Goal: Information Seeking & Learning: Compare options

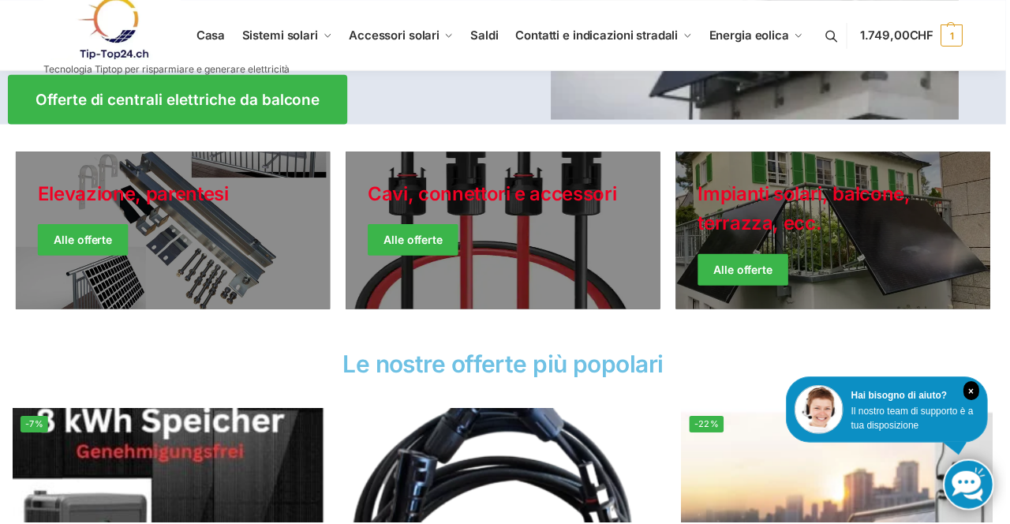
scroll to position [349, 0]
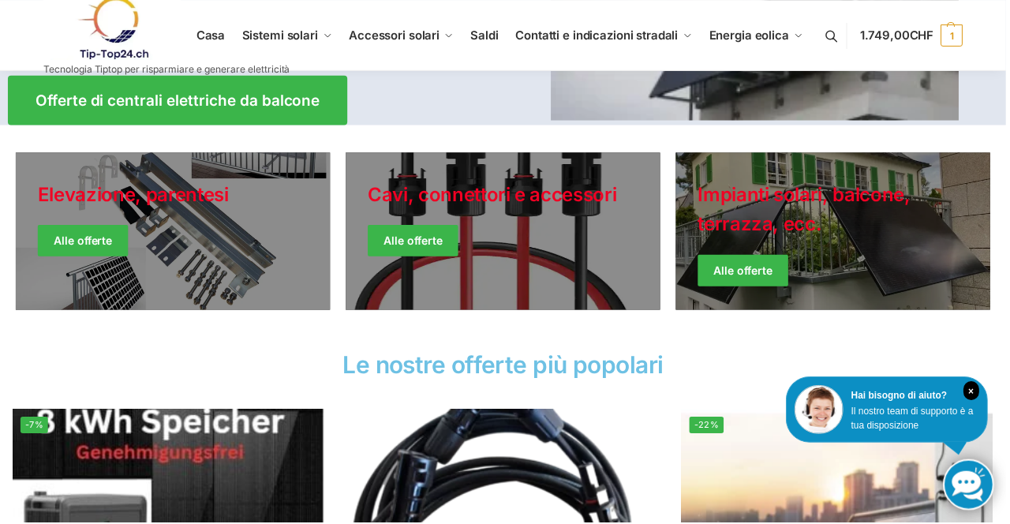
click at [201, 254] on link "Stile festivo" at bounding box center [174, 232] width 316 height 158
click at [879, 257] on link "Giacche invernali" at bounding box center [837, 232] width 316 height 158
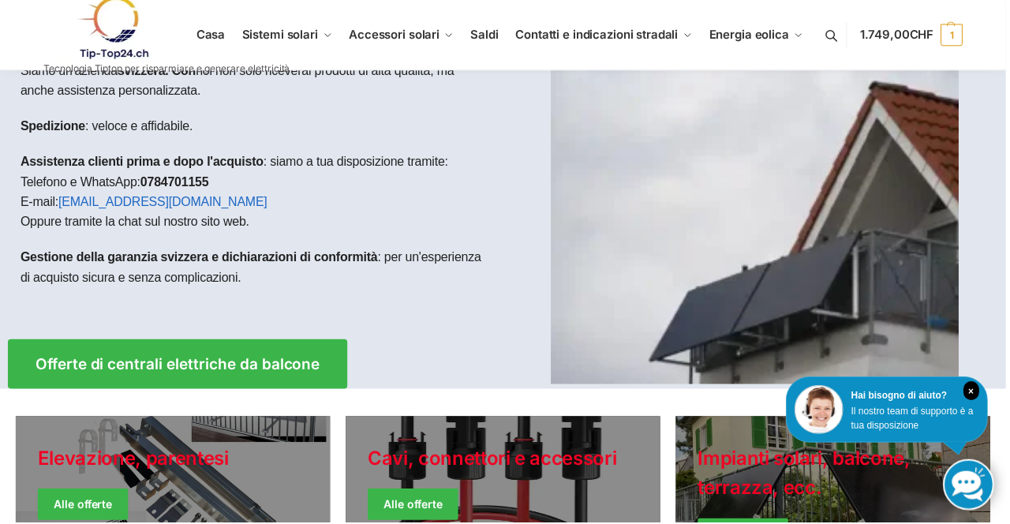
scroll to position [81, 0]
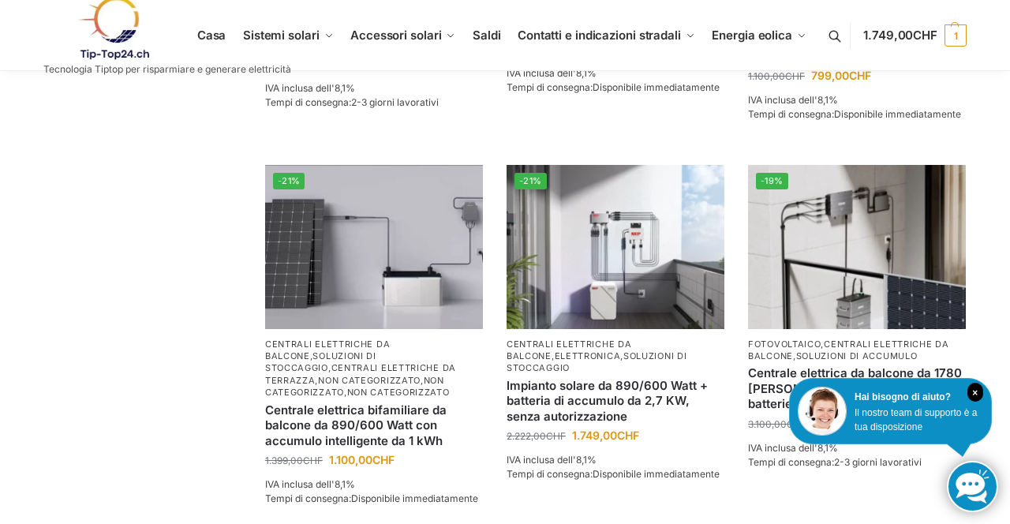
scroll to position [1328, 0]
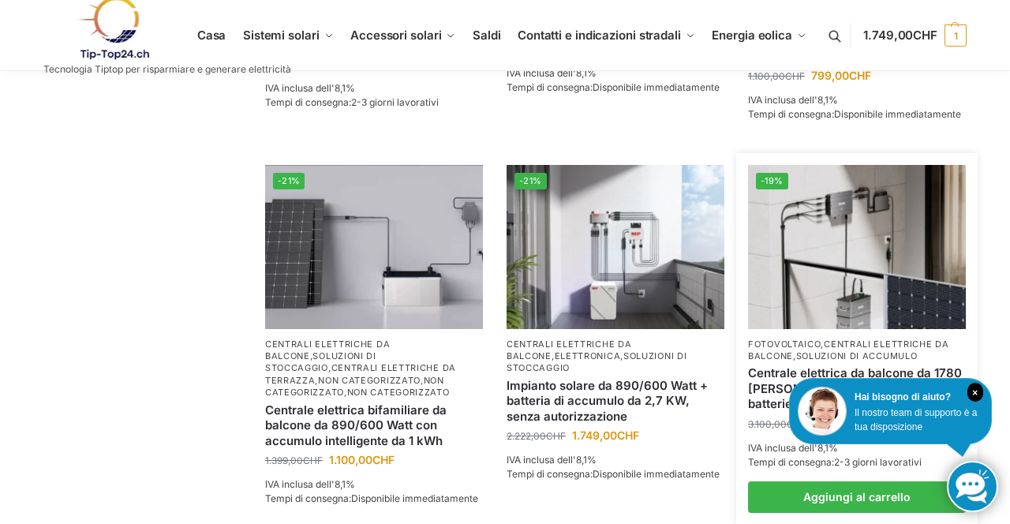
click at [864, 223] on img at bounding box center [857, 246] width 218 height 163
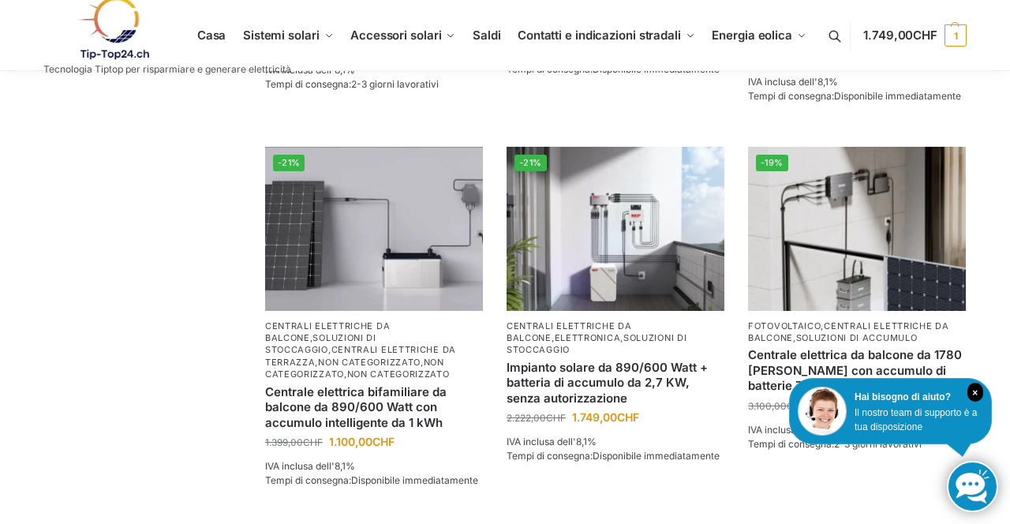
scroll to position [1378, 0]
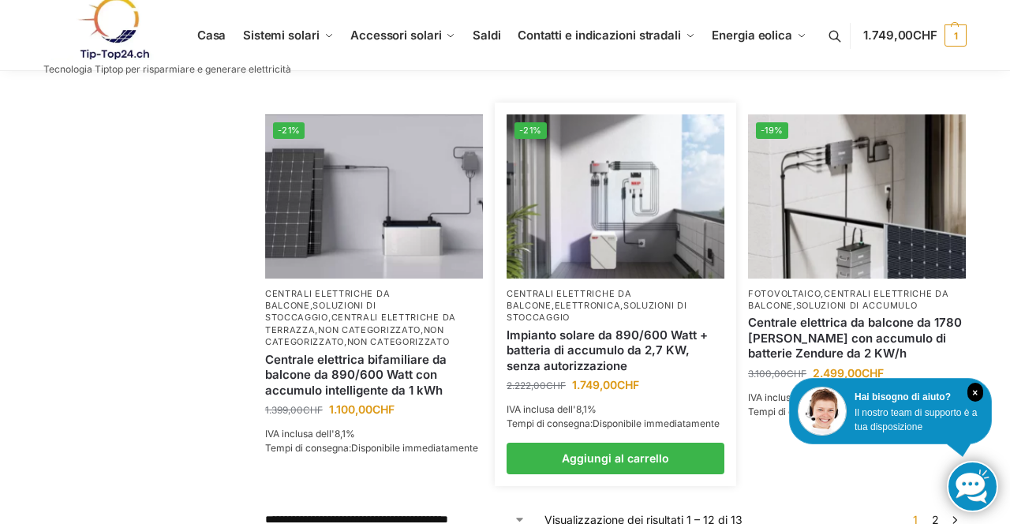
click at [600, 339] on link "Impianto solare da 890/600 Watt + batteria di accumulo da 2,7 KW, senza autoriz…" at bounding box center [616, 351] width 218 height 47
click at [591, 199] on img at bounding box center [616, 195] width 218 height 163
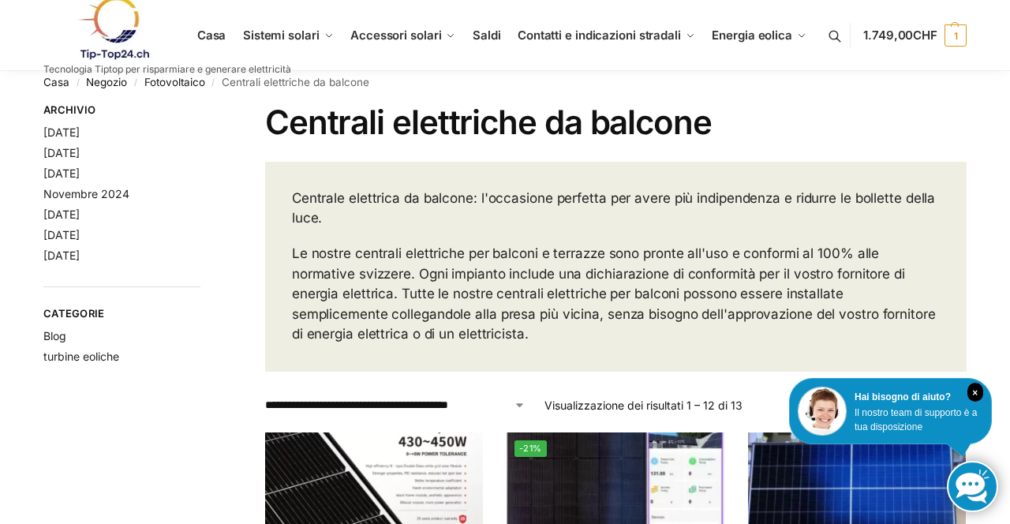
scroll to position [0, 0]
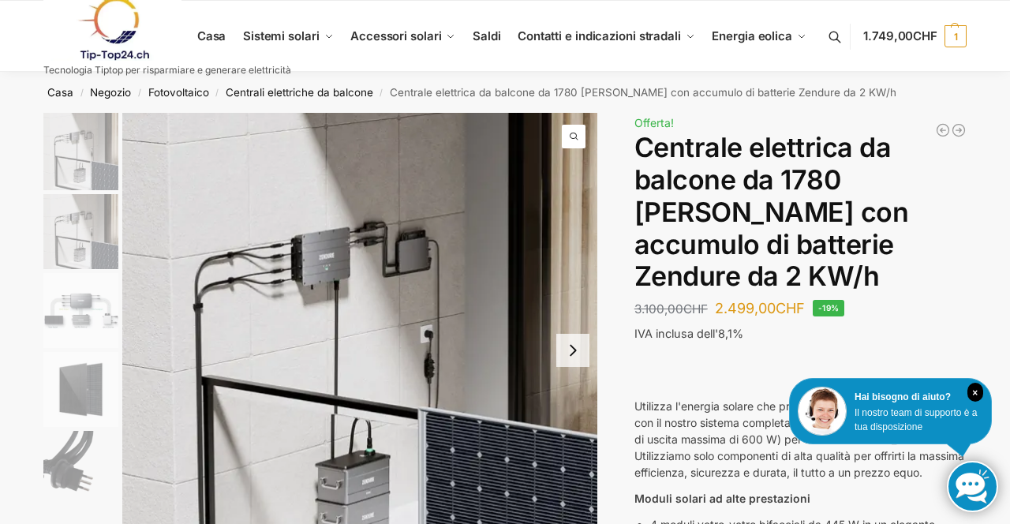
click at [317, 260] on img at bounding box center [359, 350] width 475 height 475
click at [91, 319] on img "3 / 7" at bounding box center [80, 310] width 75 height 75
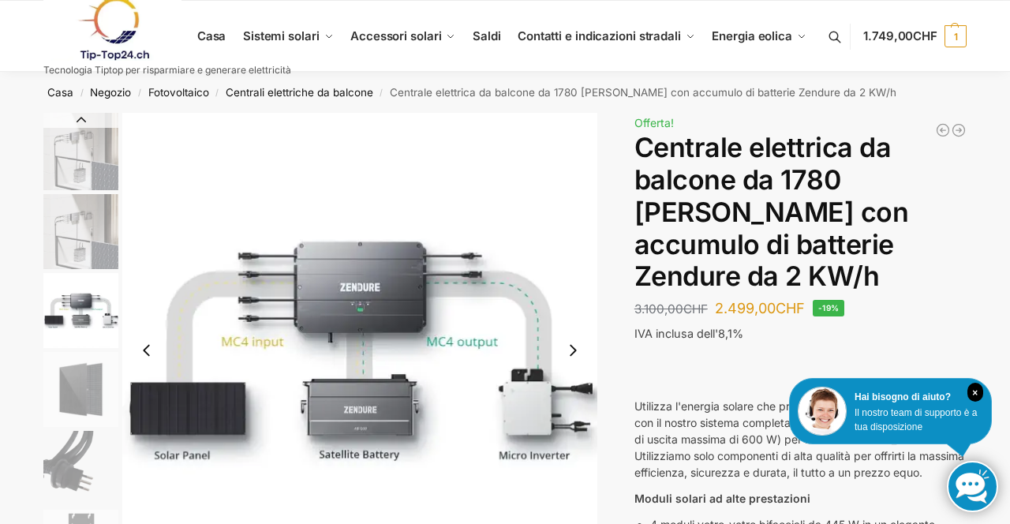
click at [563, 152] on img "3 / 7" at bounding box center [359, 350] width 475 height 475
click at [99, 189] on li "1 / 7" at bounding box center [78, 152] width 79 height 79
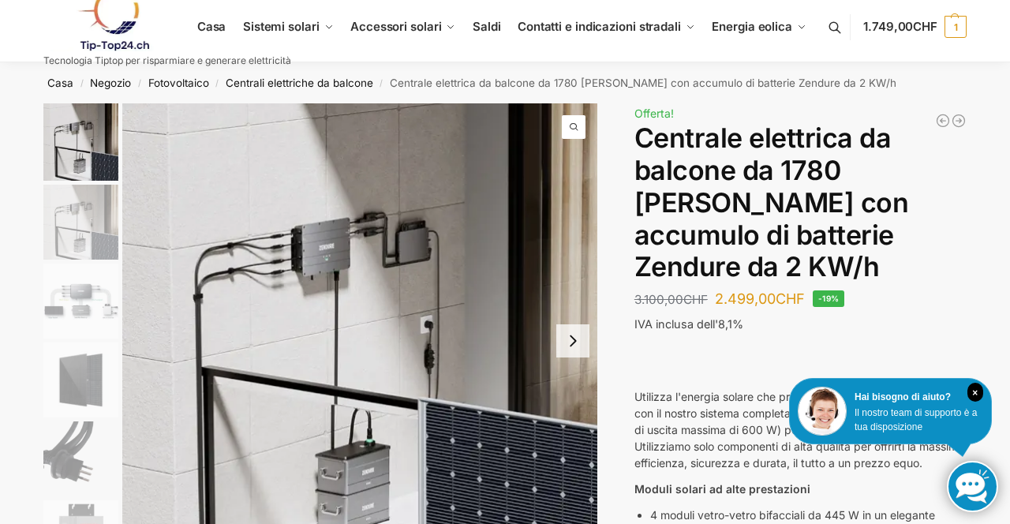
scroll to position [1, 0]
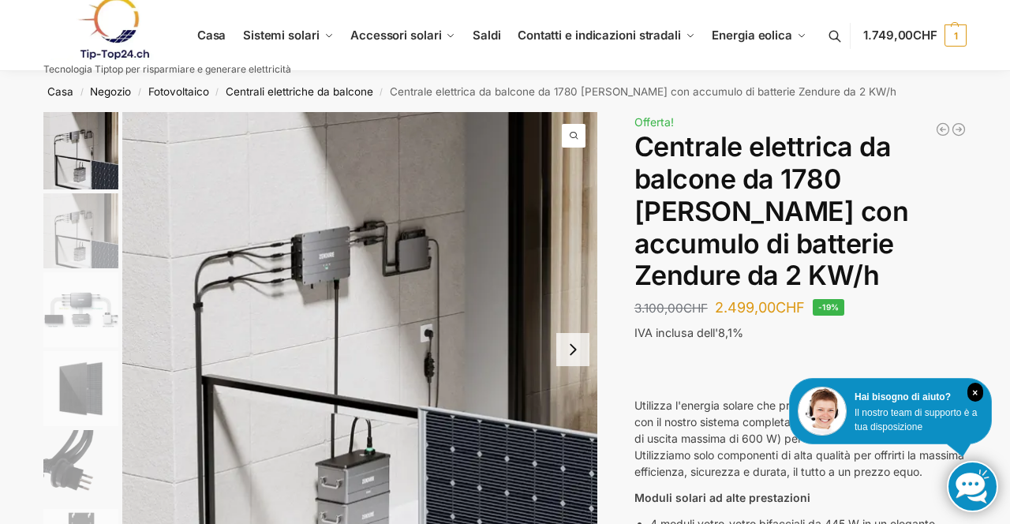
click at [96, 324] on img "3 / 7" at bounding box center [80, 309] width 75 height 75
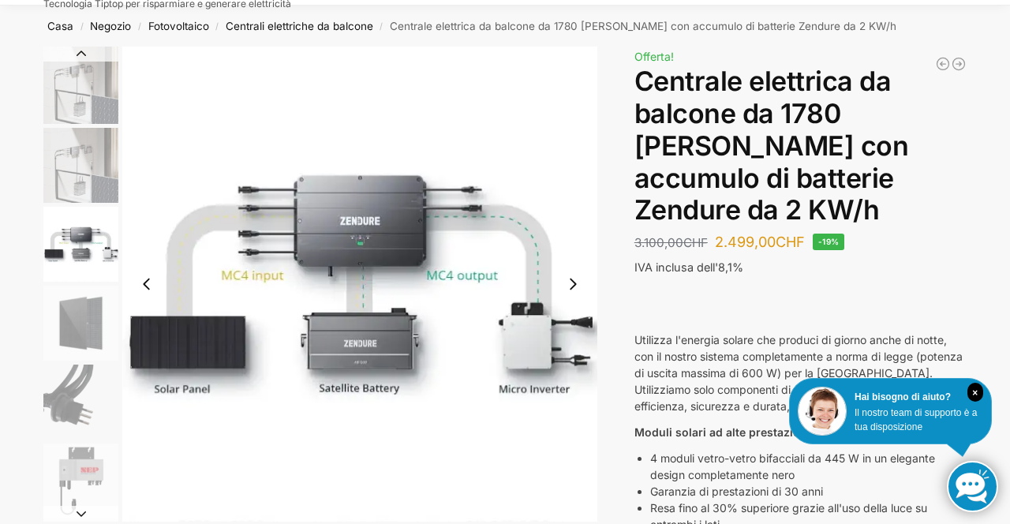
scroll to position [70, 0]
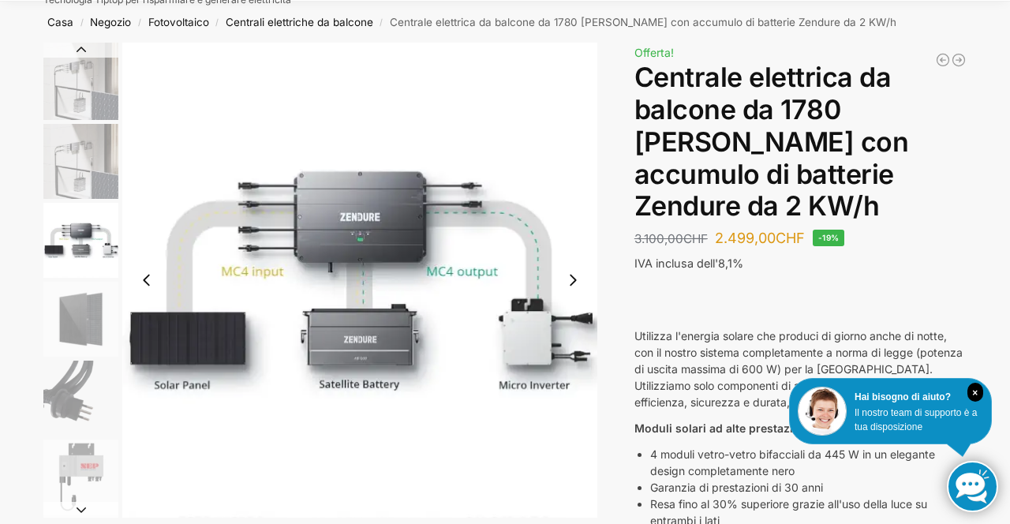
click at [92, 472] on img "6 / 7" at bounding box center [80, 477] width 75 height 75
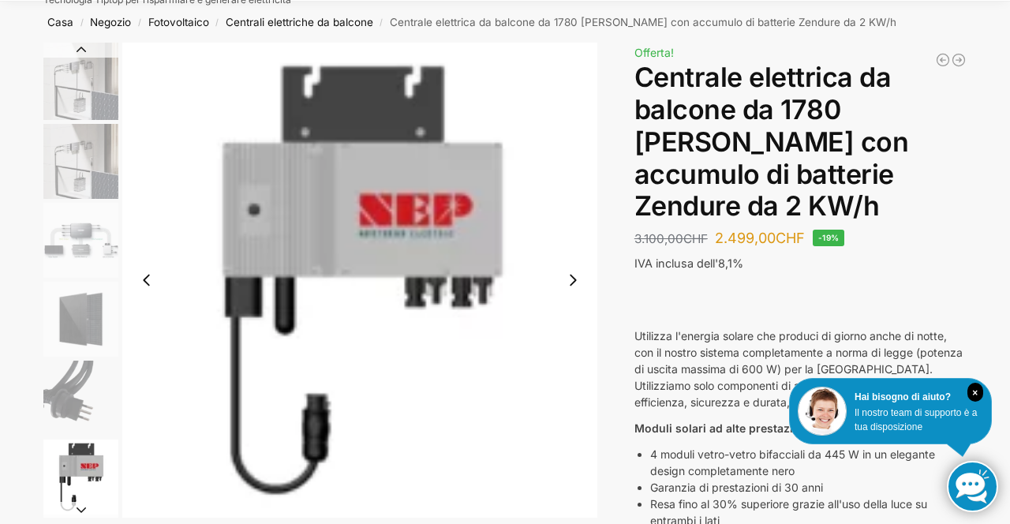
click at [98, 253] on img "3 / 7" at bounding box center [80, 240] width 75 height 75
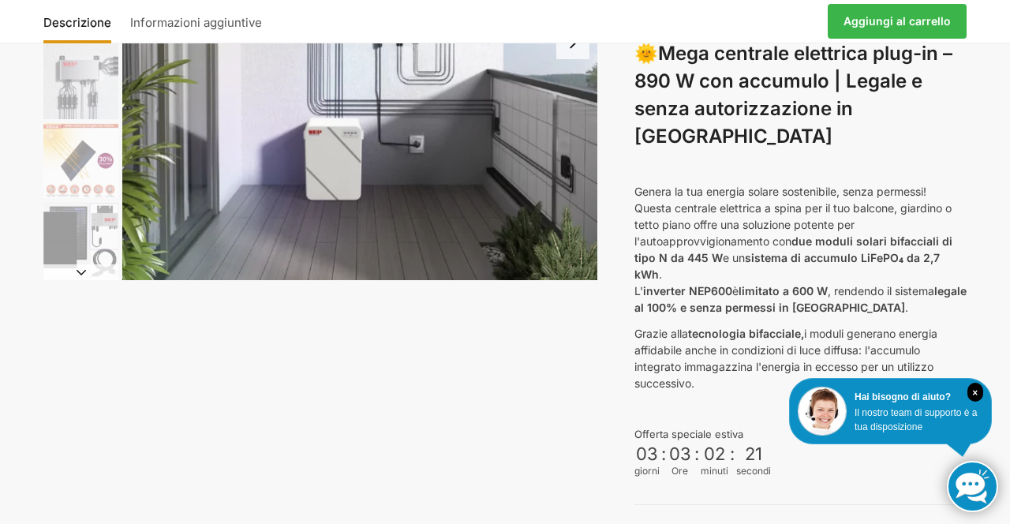
scroll to position [217, 0]
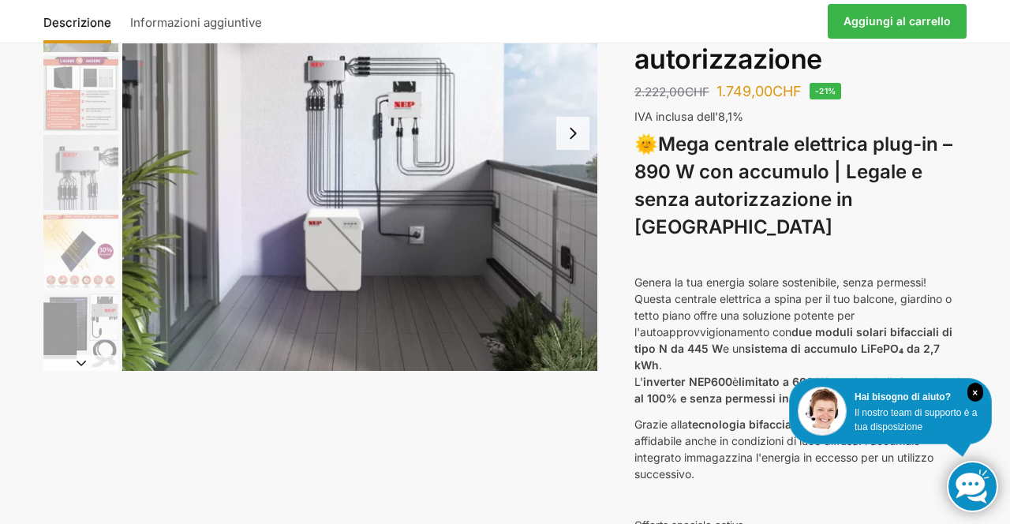
click at [97, 182] on img "4 / 12" at bounding box center [80, 172] width 75 height 75
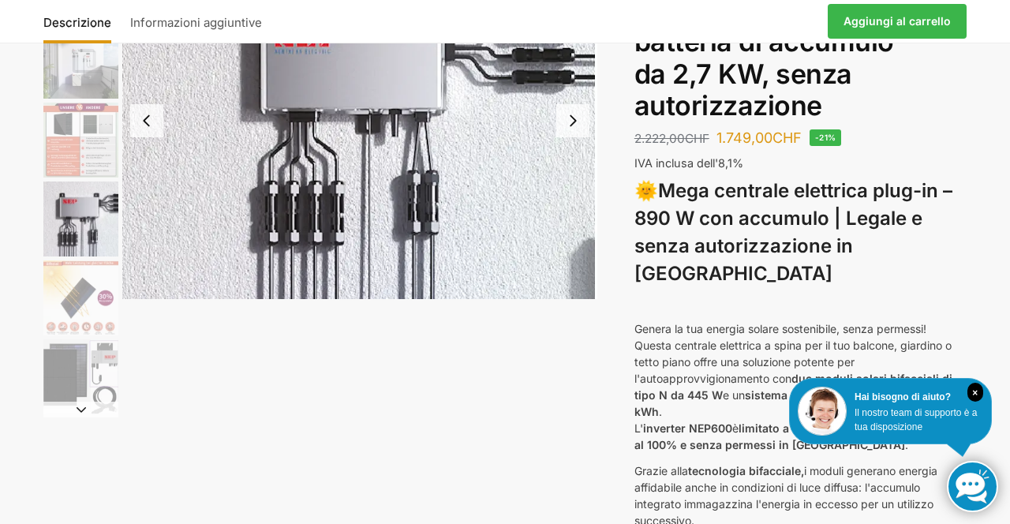
scroll to position [193, 0]
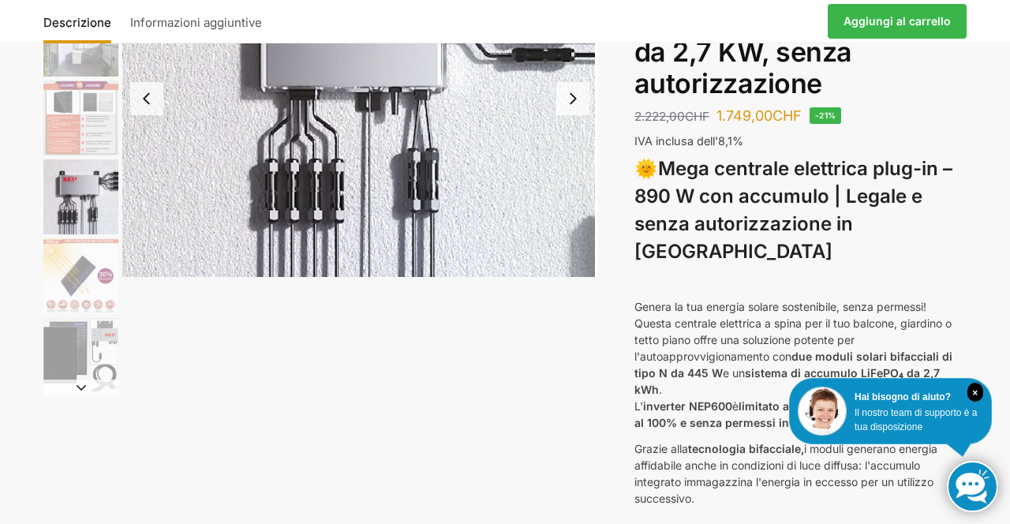
click at [115, 347] on img "6 / 12" at bounding box center [80, 354] width 75 height 75
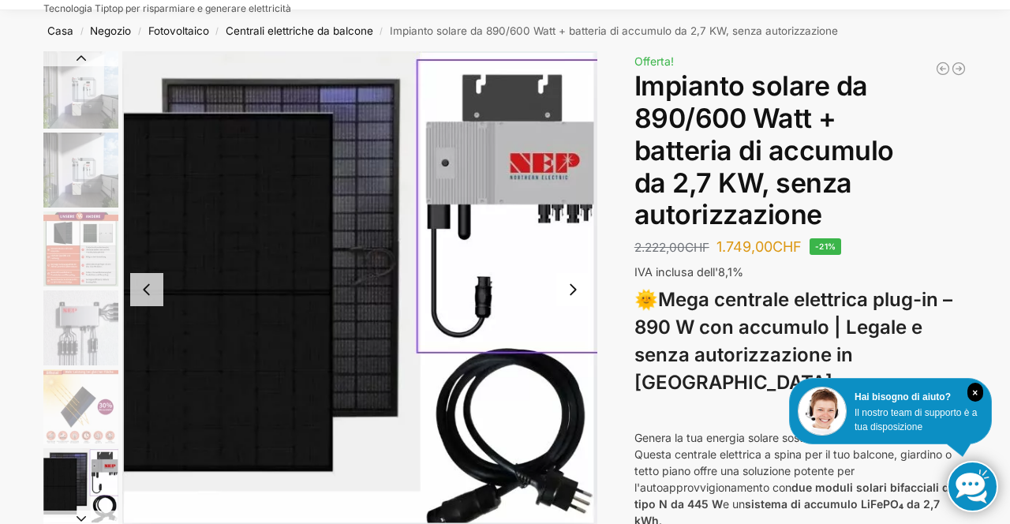
scroll to position [62, 0]
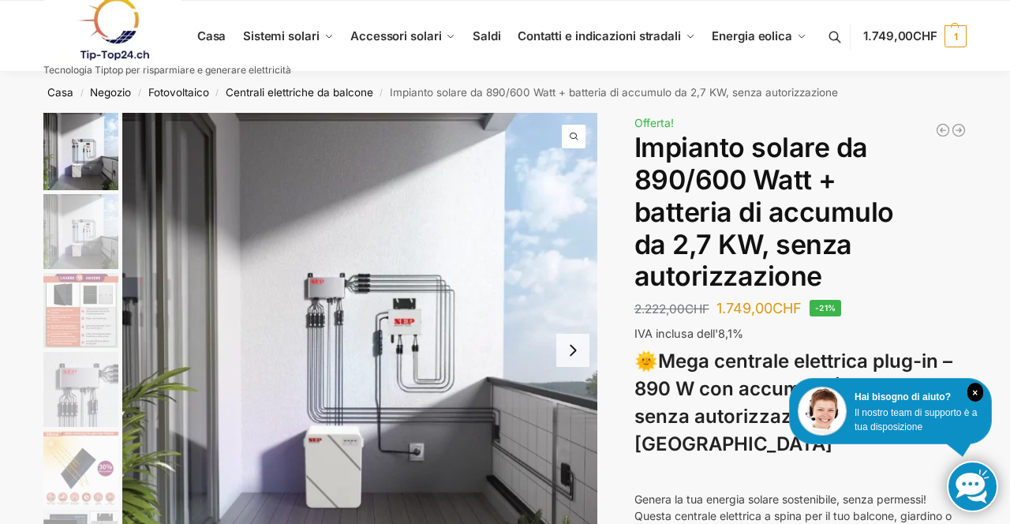
click at [96, 384] on img "4 / 12" at bounding box center [80, 389] width 75 height 75
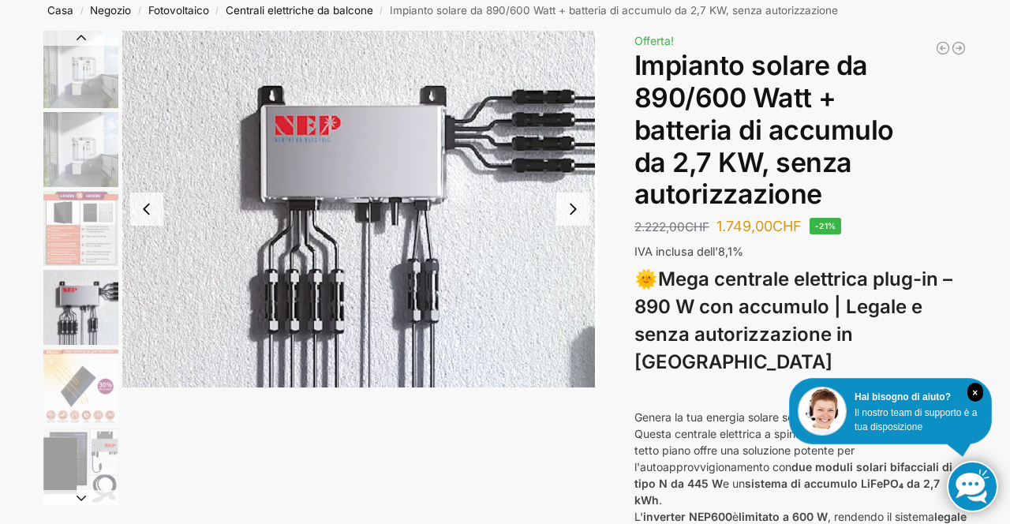
scroll to position [90, 0]
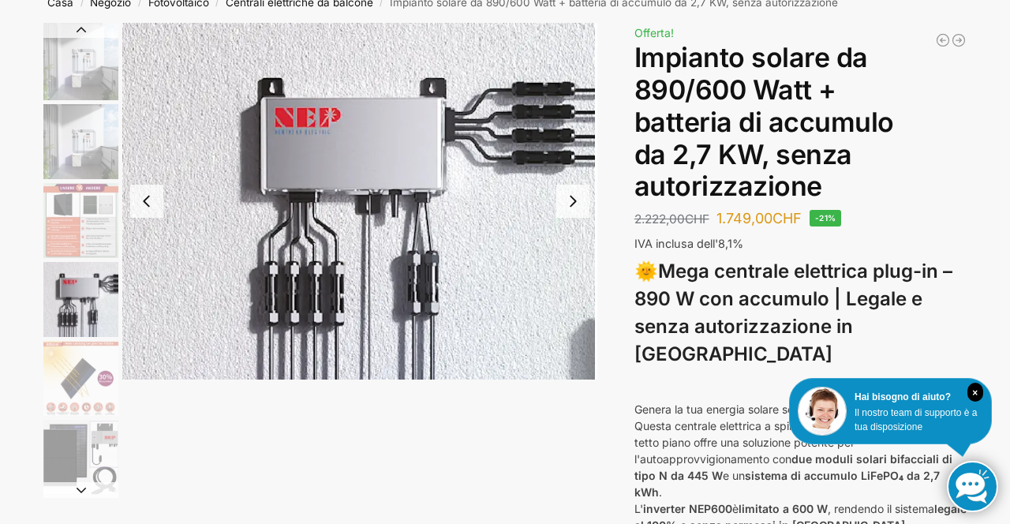
click at [81, 466] on img "6 / 12" at bounding box center [80, 457] width 75 height 75
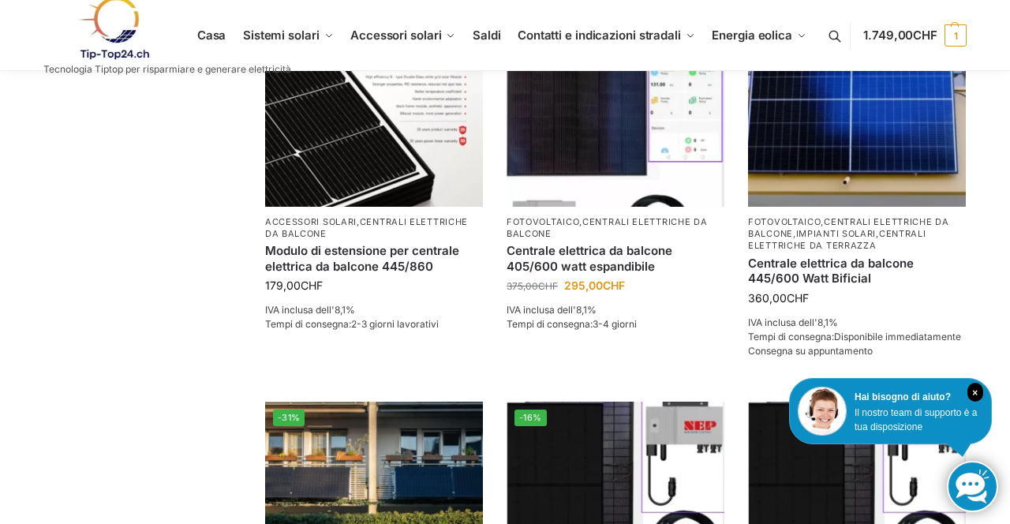
scroll to position [396, 0]
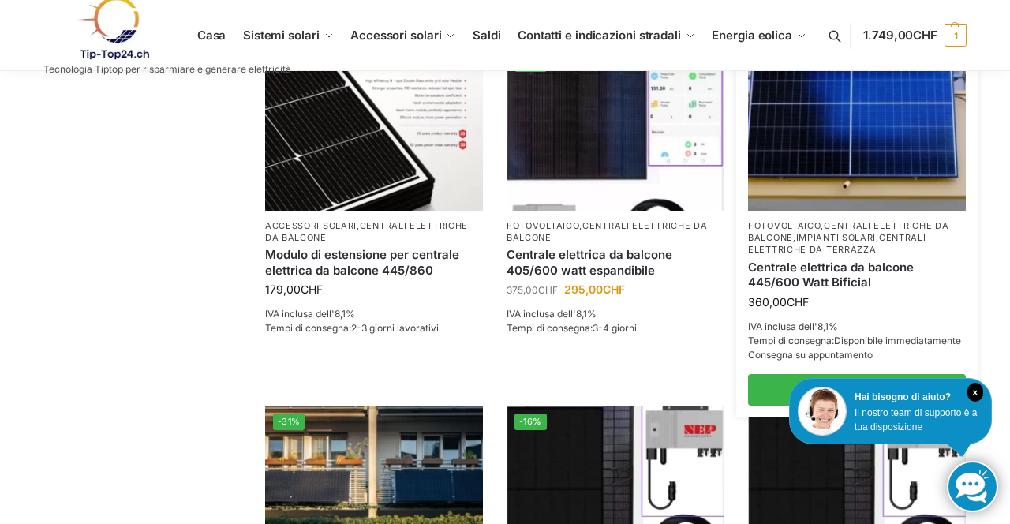
click at [821, 287] on font "Centrale elettrica da balcone 445/600 Watt Bificial" at bounding box center [831, 275] width 166 height 31
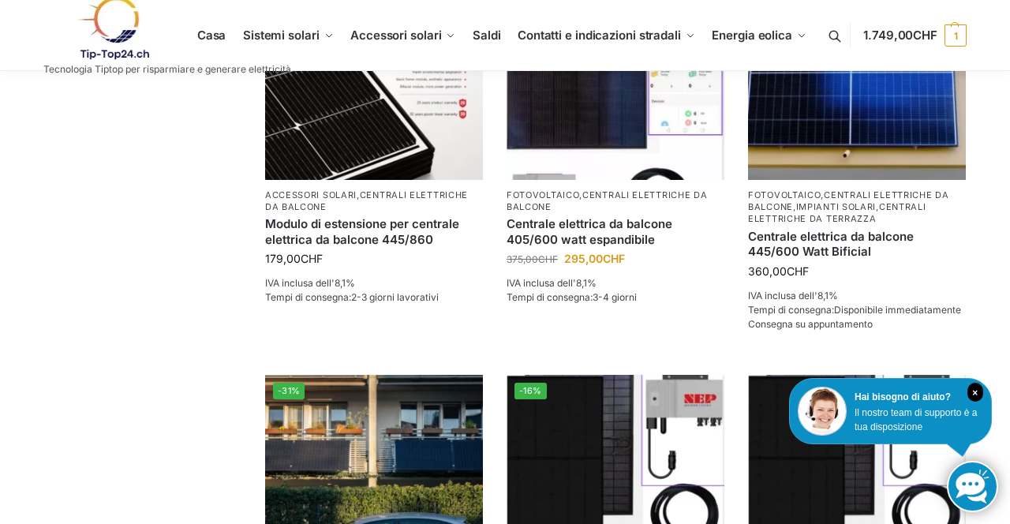
scroll to position [446, 0]
